Goal: Task Accomplishment & Management: Manage account settings

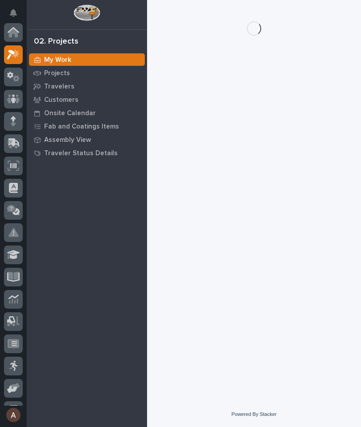
scroll to position [22, 0]
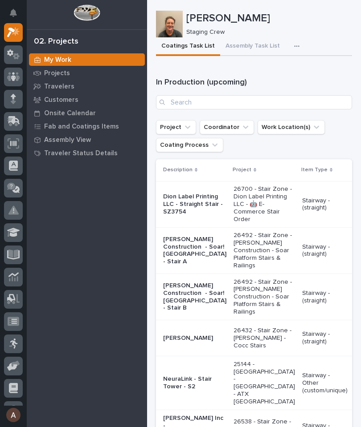
click at [292, 51] on button "button" at bounding box center [298, 46] width 20 height 18
click at [287, 73] on span "Staging Task List" at bounding box center [268, 70] width 48 height 8
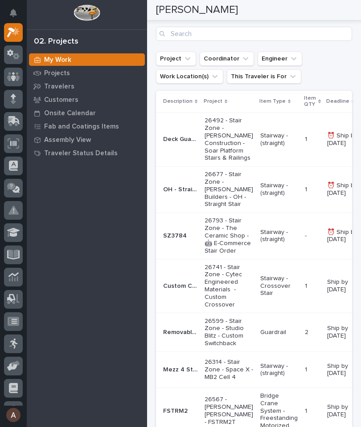
click at [175, 143] on p "Deck Guardrailing" at bounding box center [181, 138] width 36 height 9
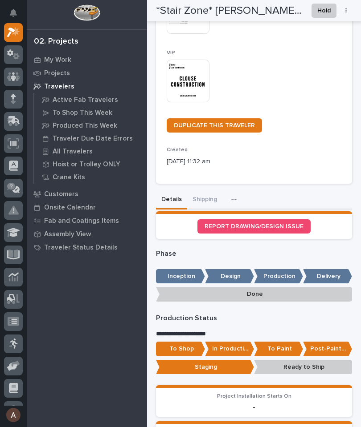
scroll to position [248, 0]
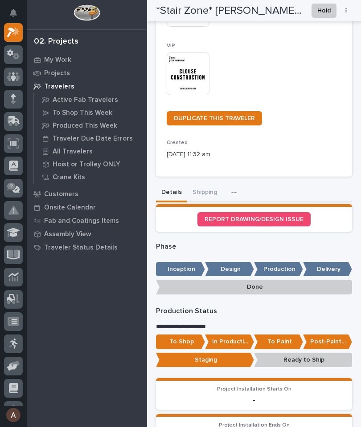
click at [201, 186] on button "Shipping" at bounding box center [204, 193] width 35 height 19
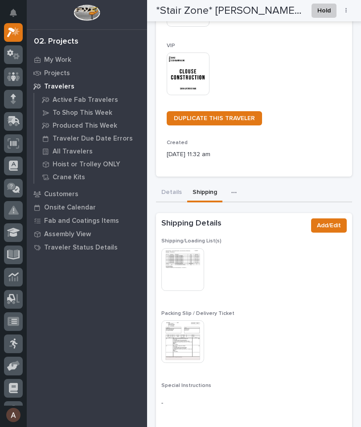
click at [185, 267] on img at bounding box center [182, 269] width 43 height 43
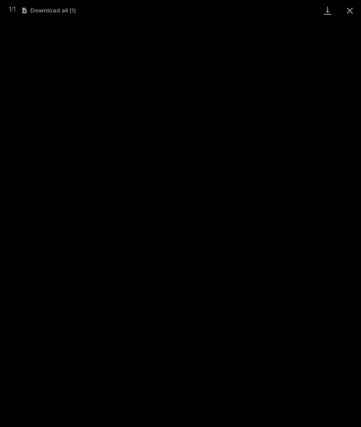
click at [325, 11] on link "Download" at bounding box center [327, 10] width 22 height 21
click at [354, 4] on button "Close gallery" at bounding box center [349, 10] width 22 height 21
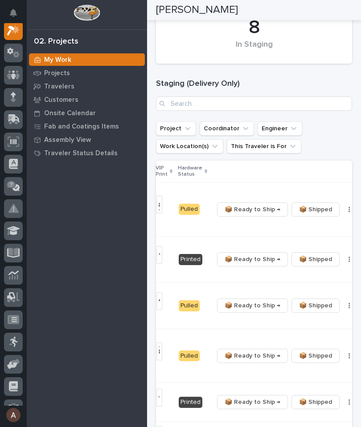
scroll to position [0, 269]
click at [251, 215] on span "📦 Ready to Ship →" at bounding box center [253, 209] width 56 height 11
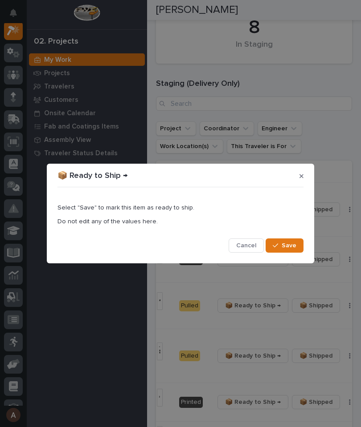
click at [302, 240] on button "Save" at bounding box center [284, 246] width 38 height 14
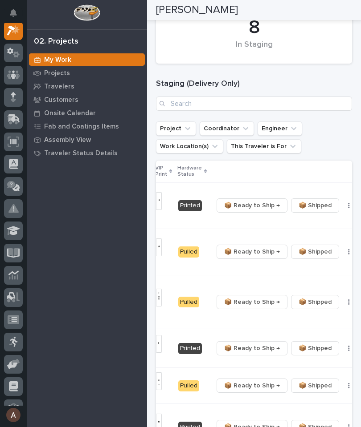
scroll to position [0, 268]
click at [349, 205] on icon "button" at bounding box center [350, 206] width 2 height 6
click at [315, 243] on span "🔩 Hardware" at bounding box center [298, 240] width 37 height 11
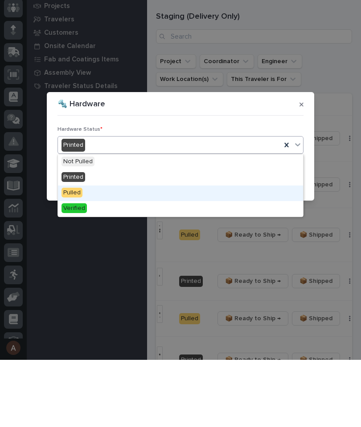
click at [148, 253] on div "Pulled" at bounding box center [180, 261] width 245 height 16
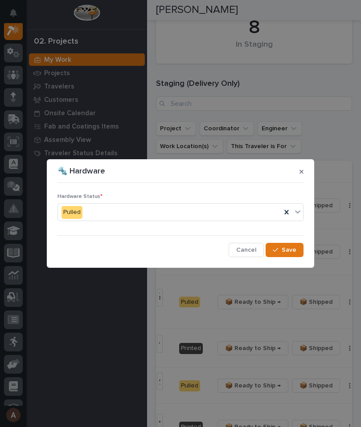
click at [292, 252] on span "Save" at bounding box center [288, 250] width 15 height 8
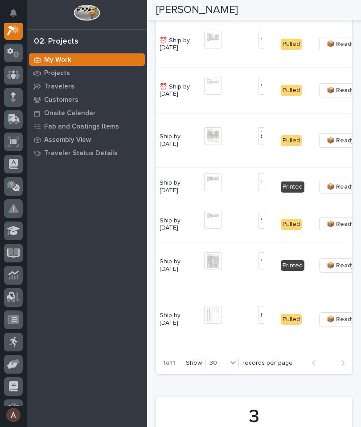
scroll to position [0, 167]
click at [205, 191] on img at bounding box center [213, 183] width 18 height 18
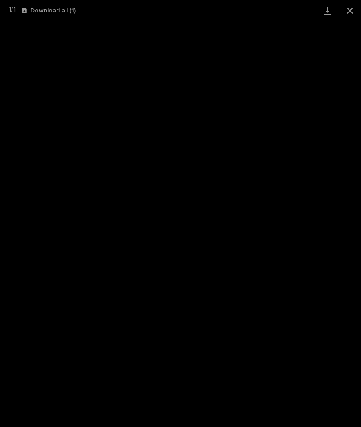
click at [326, 7] on link "Download" at bounding box center [327, 10] width 22 height 21
